Goal: Find specific page/section: Find specific page/section

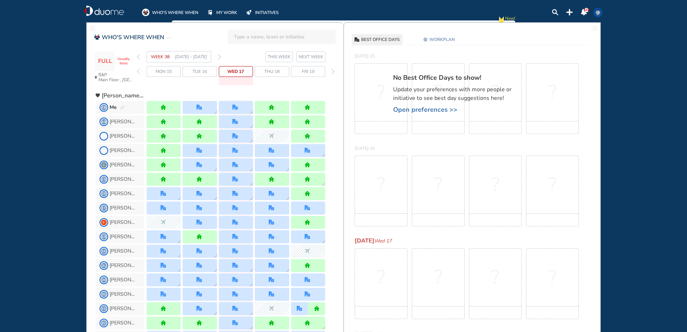
click at [218, 56] on img "forward week" at bounding box center [219, 57] width 3 height 6
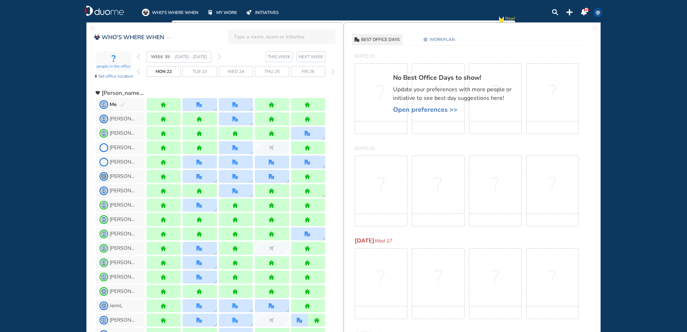
click at [218, 56] on img "forward week" at bounding box center [219, 57] width 3 height 6
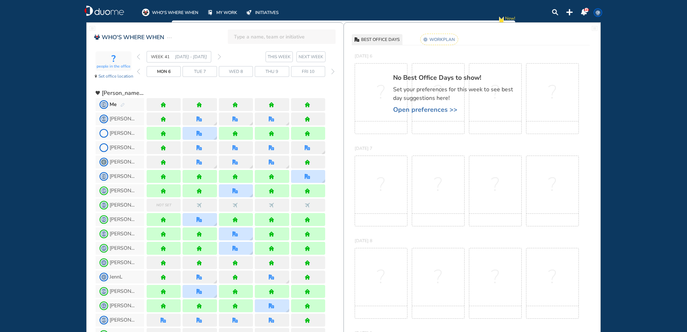
click at [141, 56] on div "WEEK 41 [DATE] - [DATE]" at bounding box center [179, 57] width 84 height 12
click at [140, 56] on img "back week" at bounding box center [138, 57] width 3 height 6
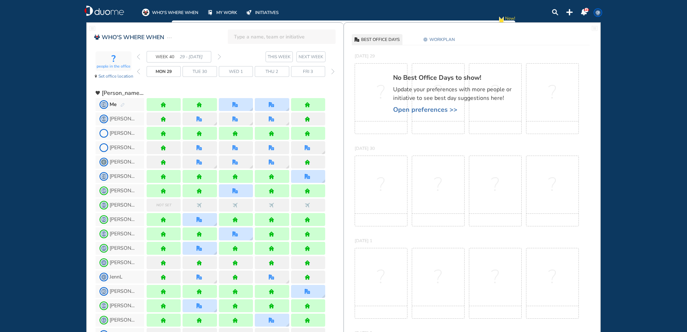
click at [218, 54] on img "forward week" at bounding box center [219, 57] width 3 height 6
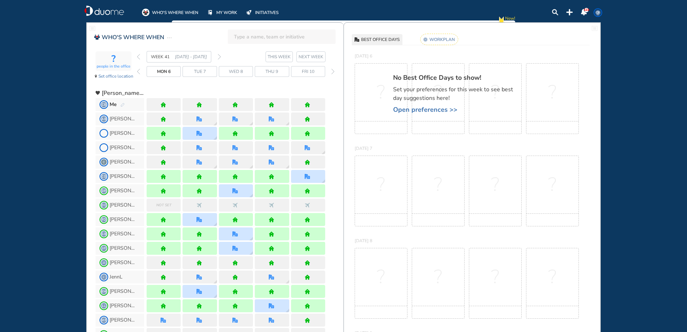
click at [220, 56] on img "forward week" at bounding box center [219, 57] width 3 height 6
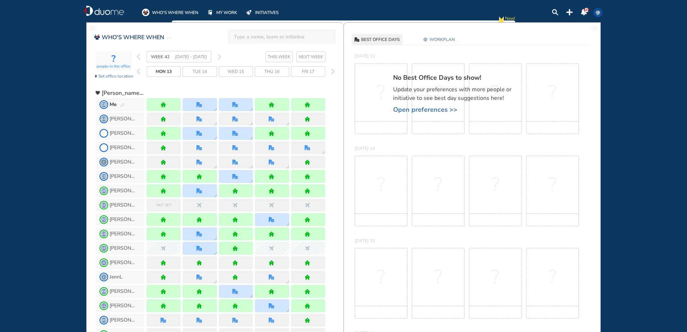
click at [236, 70] on span "Wed 15" at bounding box center [236, 71] width 17 height 7
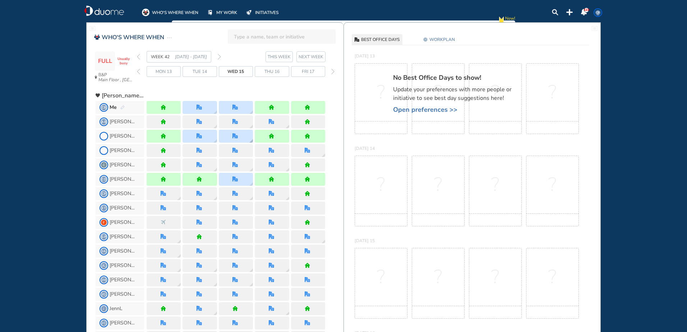
click at [233, 135] on img "office" at bounding box center [235, 135] width 5 height 5
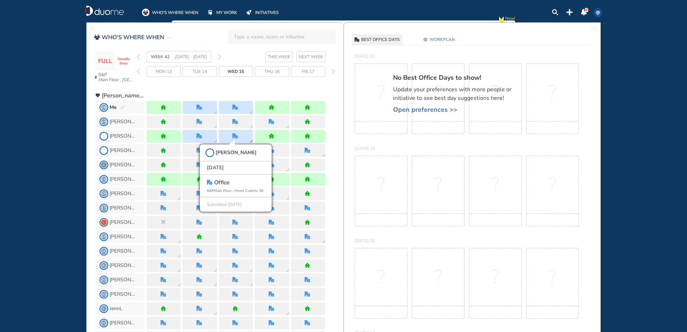
click at [242, 133] on div "[PERSON_NAME][DATE] office [GEOGRAPHIC_DATA] , 36 Submitted [DATE]" at bounding box center [236, 136] width 34 height 13
click at [332, 106] on div "CB Me" at bounding box center [220, 107] width 248 height 14
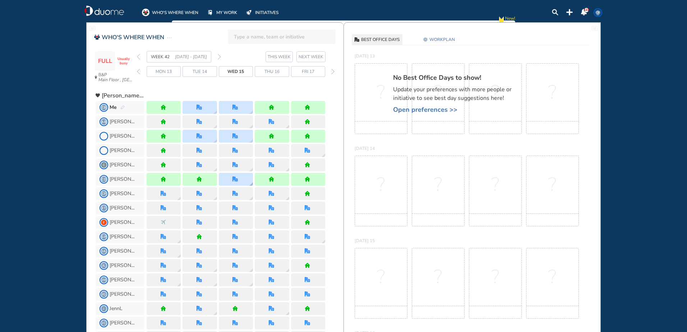
click at [237, 178] on img "office" at bounding box center [235, 179] width 5 height 5
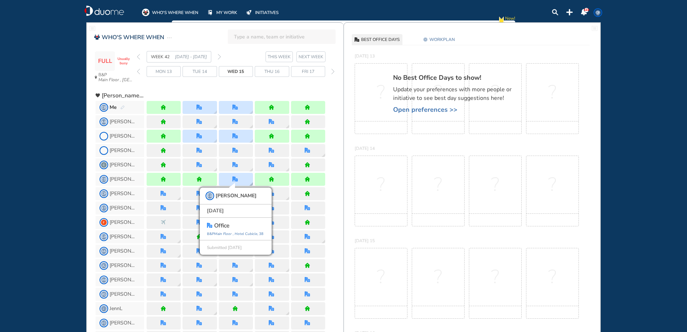
click at [237, 178] on img "office" at bounding box center [235, 179] width 5 height 5
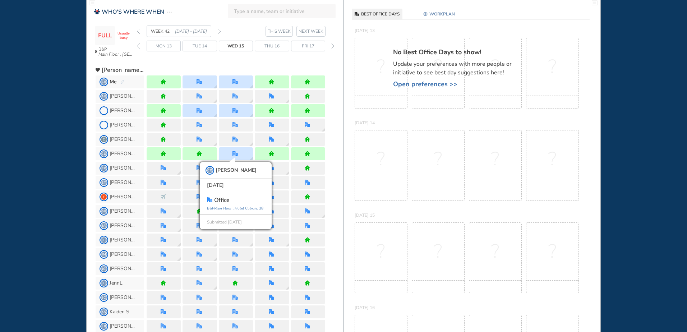
scroll to position [36, 0]
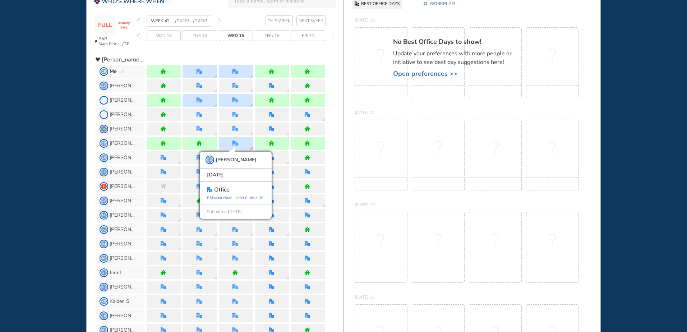
click at [249, 146] on div "CD [PERSON_NAME] [DATE] office [GEOGRAPHIC_DATA] , [GEOGRAPHIC_DATA] , 38 Submi…" at bounding box center [236, 143] width 34 height 13
click at [338, 157] on div "CP [PERSON_NAME]" at bounding box center [220, 158] width 248 height 14
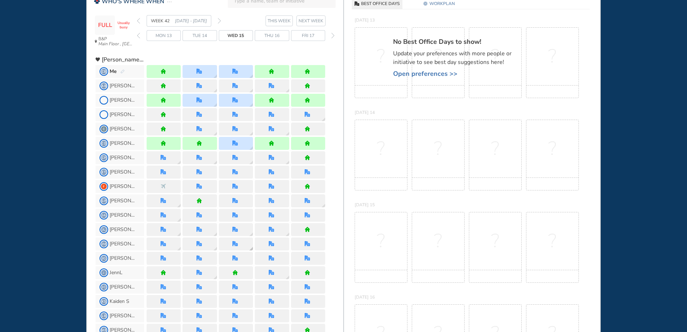
scroll to position [72, 0]
